Goal: Information Seeking & Learning: Learn about a topic

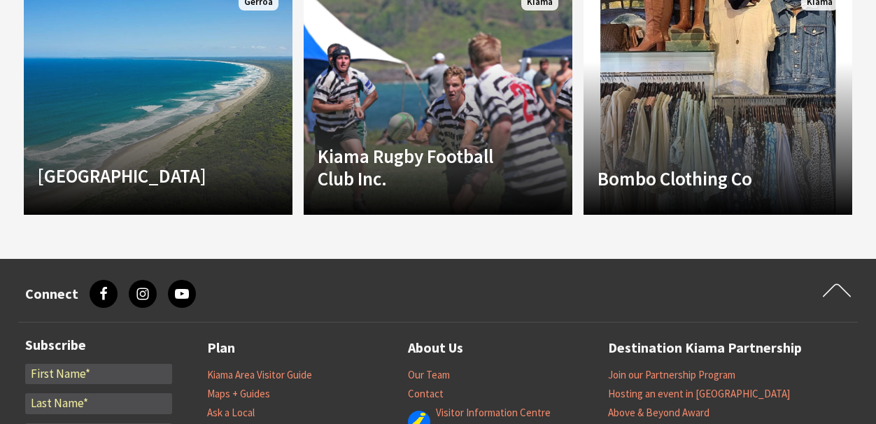
scroll to position [1154, 0]
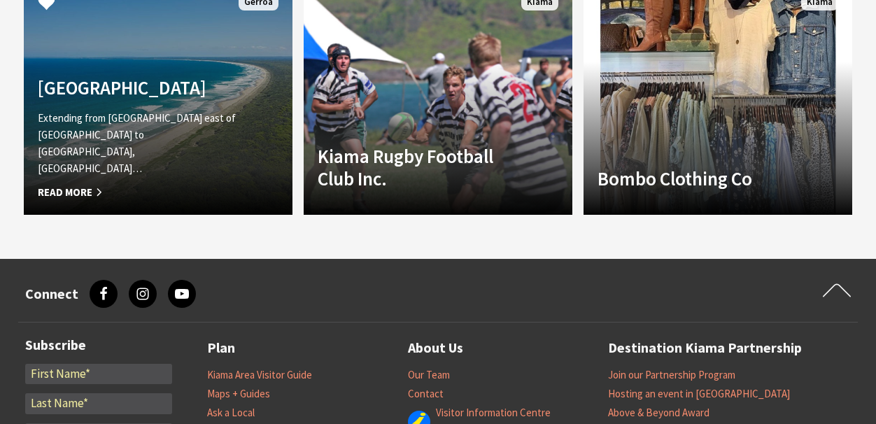
click at [80, 192] on span "Read More" at bounding box center [138, 192] width 200 height 17
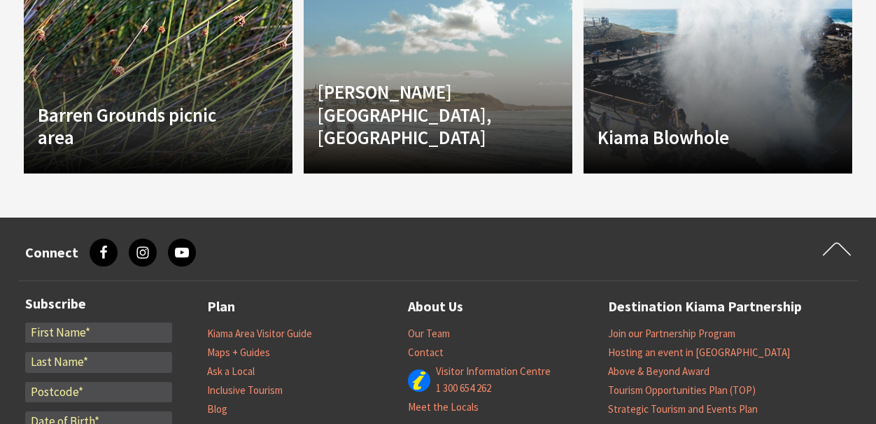
scroll to position [1413, 0]
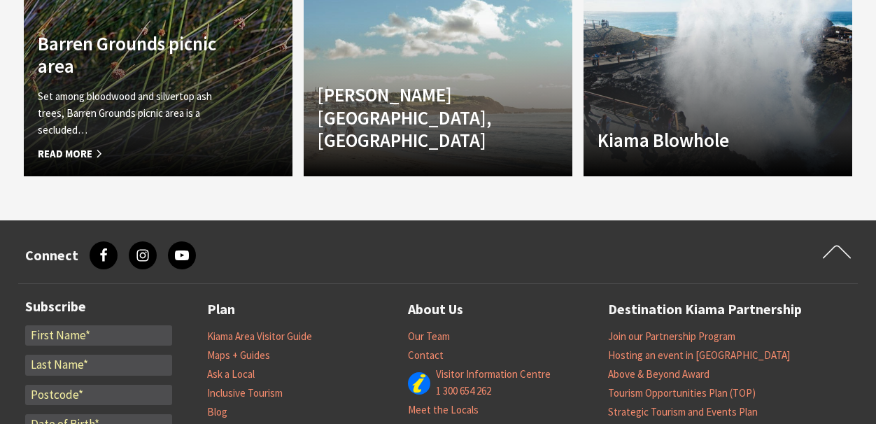
click at [74, 153] on span "Read More" at bounding box center [138, 154] width 200 height 17
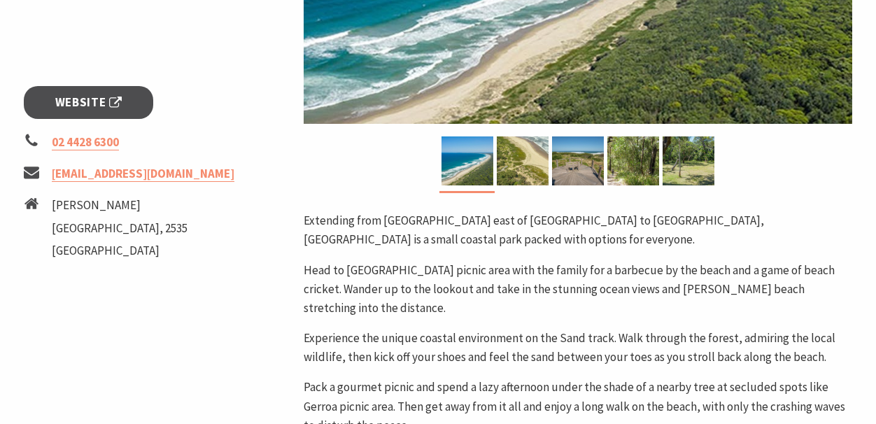
scroll to position [497, 0]
click at [87, 106] on span "Website" at bounding box center [88, 102] width 67 height 19
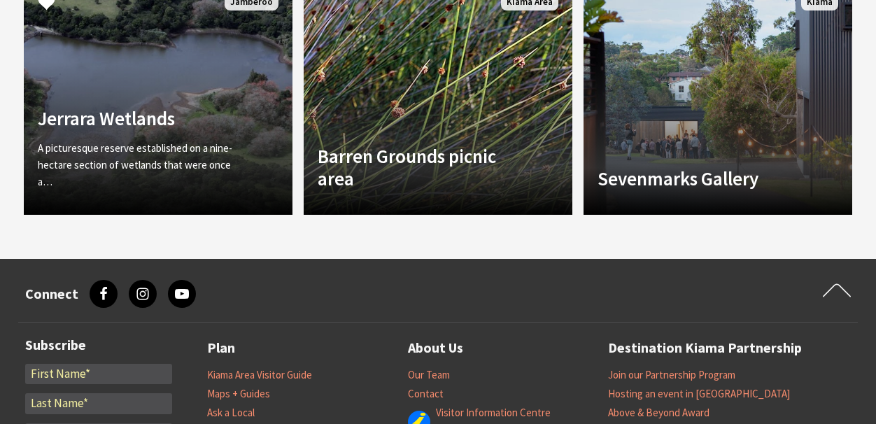
scroll to position [1154, 0]
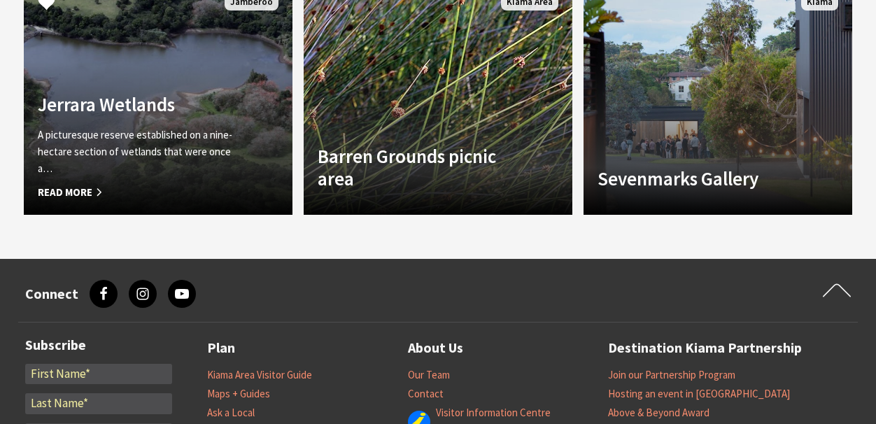
click at [81, 186] on span "Read More" at bounding box center [138, 192] width 200 height 17
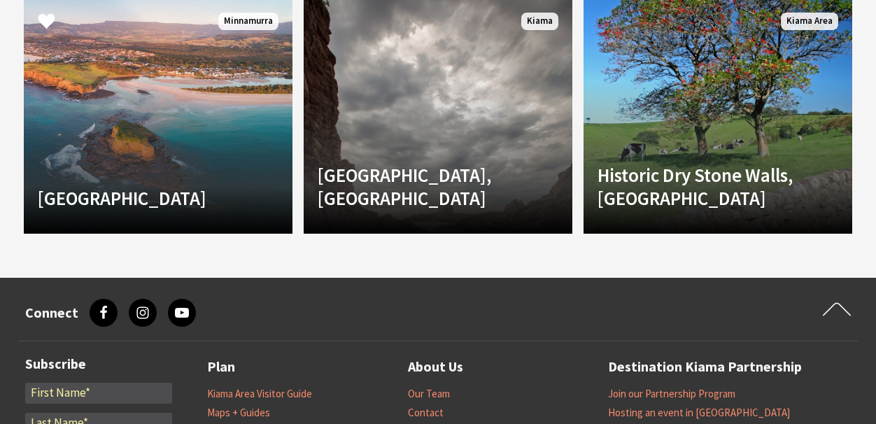
scroll to position [1299, 0]
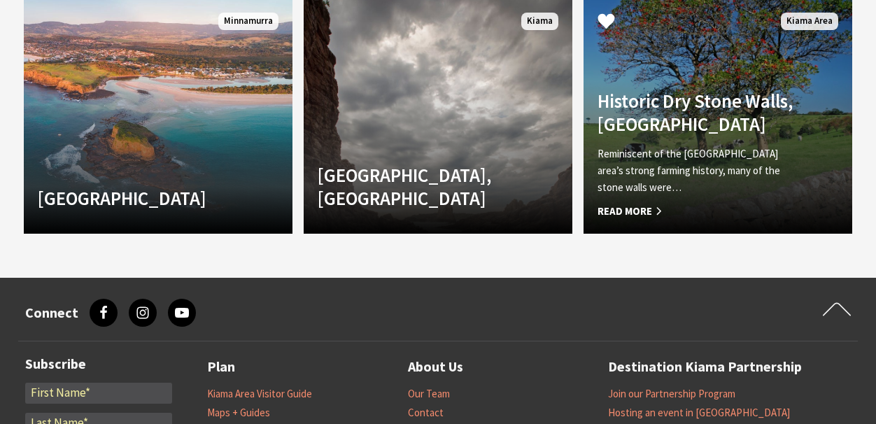
click at [716, 101] on h4 "Historic Dry Stone Walls, [GEOGRAPHIC_DATA]" at bounding box center [697, 112] width 200 height 45
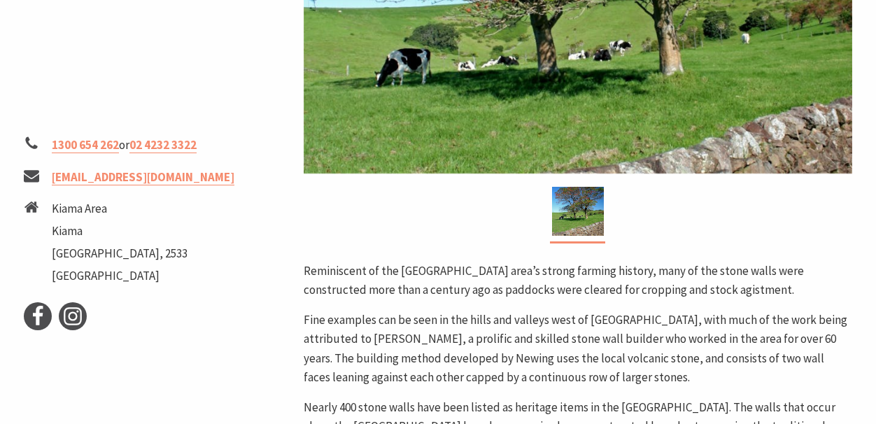
scroll to position [501, 0]
